Goal: Task Accomplishment & Management: Manage account settings

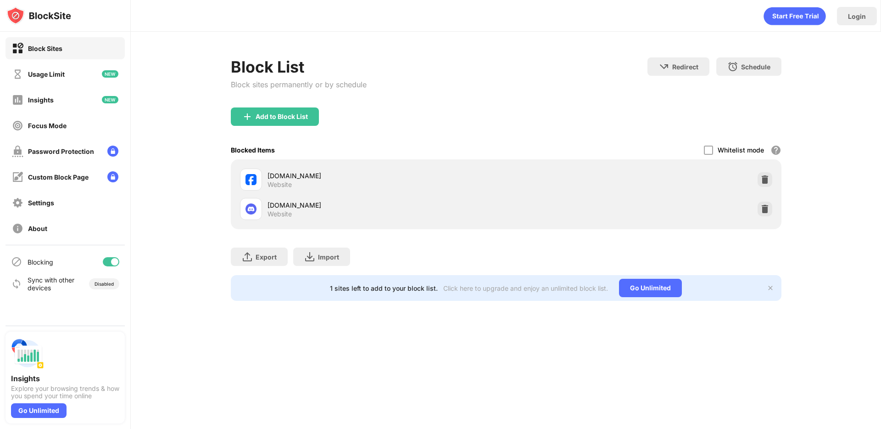
click at [204, 64] on div "Block List Block sites permanently or by schedule Redirect Choose a site to be …" at bounding box center [506, 179] width 750 height 295
click at [765, 211] on img at bounding box center [764, 208] width 9 height 9
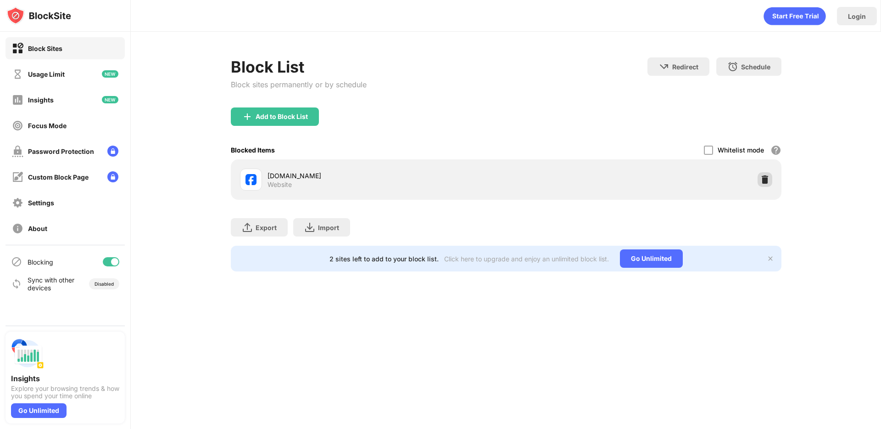
click at [765, 183] on img at bounding box center [764, 179] width 9 height 9
